Goal: Information Seeking & Learning: Learn about a topic

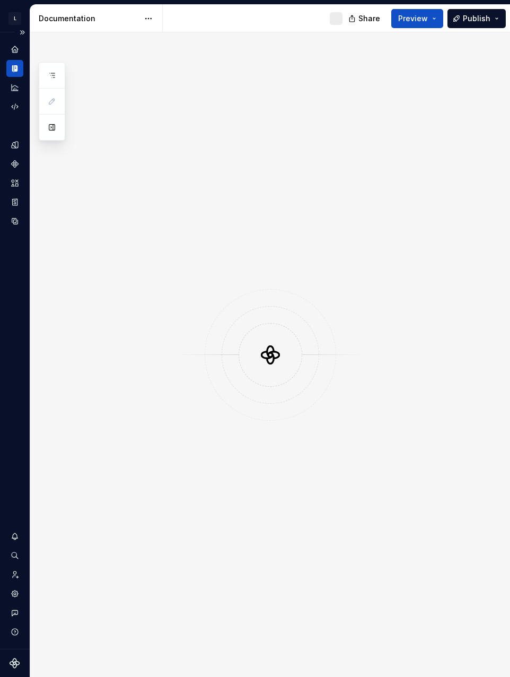
click at [18, 665] on icon "Supernova Logo" at bounding box center [15, 663] width 11 height 11
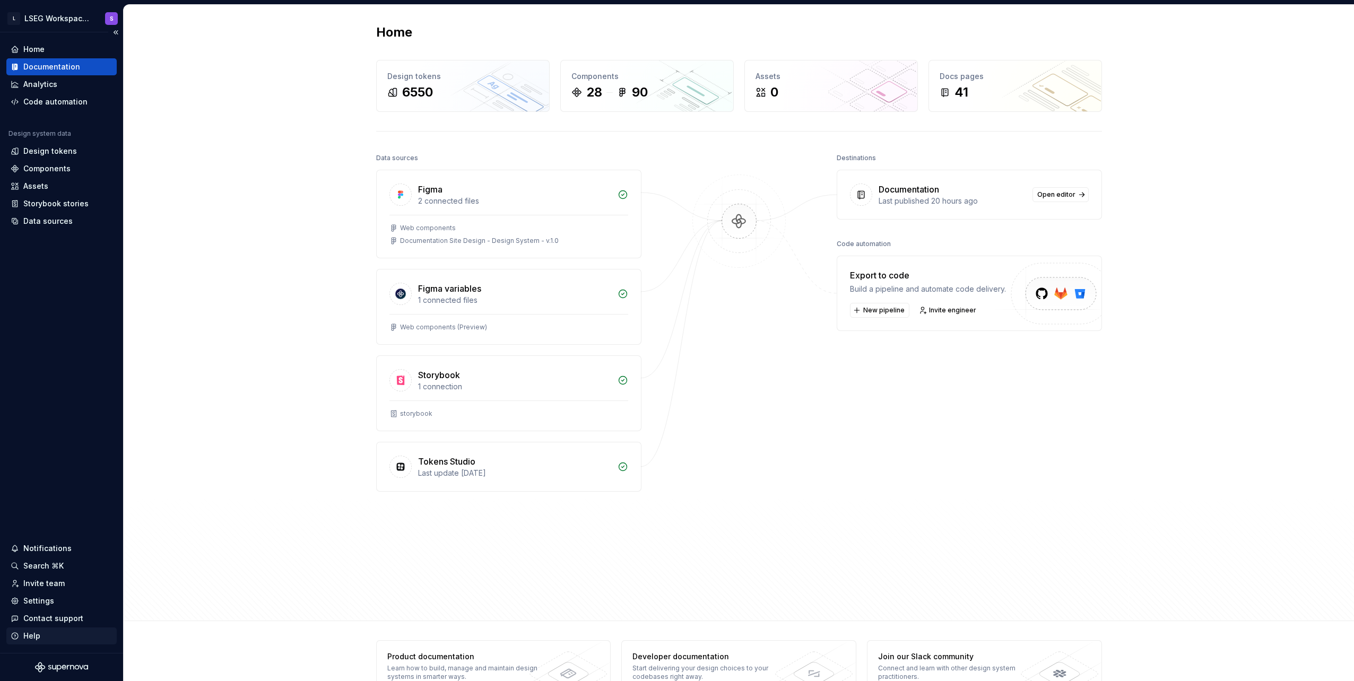
click at [41, 635] on div "Help" at bounding box center [62, 636] width 102 height 11
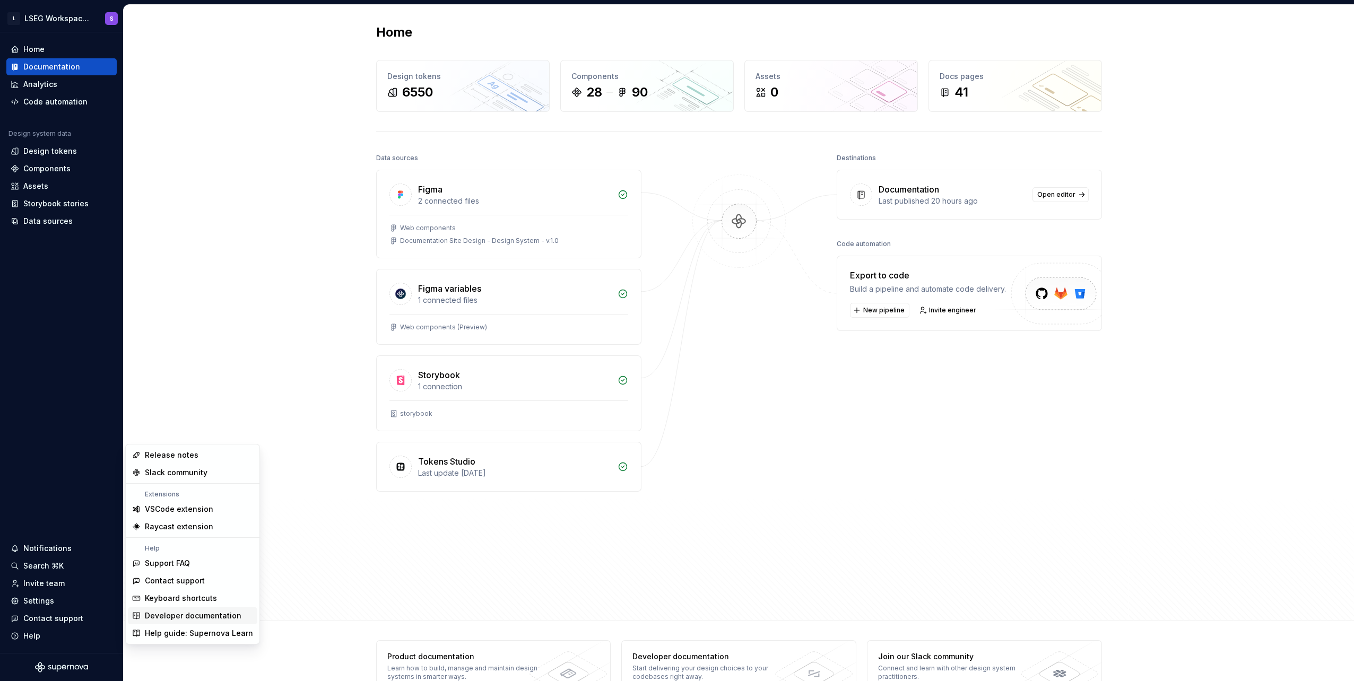
click at [180, 621] on div "Developer documentation" at bounding box center [193, 615] width 97 height 11
